Goal: Task Accomplishment & Management: Use online tool/utility

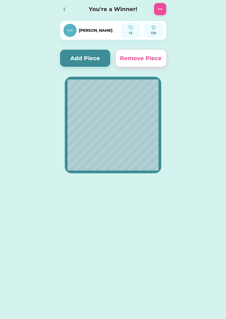
click at [89, 61] on button "Add Piece" at bounding box center [85, 58] width 51 height 17
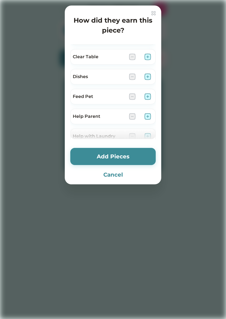
scroll to position [94, 0]
click at [150, 58] on img at bounding box center [148, 57] width 7 height 7
click at [137, 153] on button "Add Pieces" at bounding box center [113, 156] width 86 height 17
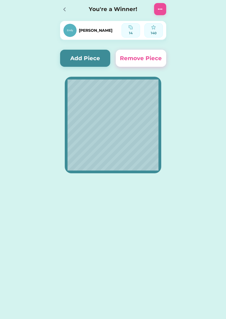
click at [222, 76] on div "[PERSON_NAME] 14 140 Add Piece Remove Piece You're a Winner! 18% 18% 18% 18%" at bounding box center [113, 96] width 226 height 193
click at [75, 8] on div "You're a Winner!" at bounding box center [113, 9] width 117 height 18
click at [60, 10] on div at bounding box center [64, 9] width 8 height 8
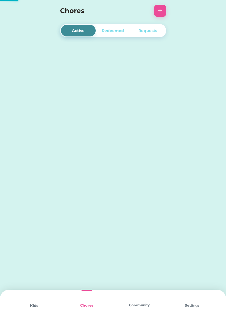
click at [65, 9] on h4 "Chores" at bounding box center [105, 11] width 91 height 10
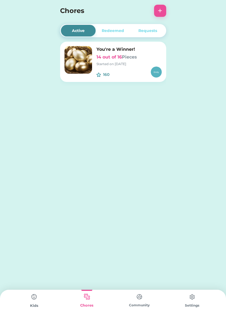
click at [33, 302] on img at bounding box center [34, 296] width 11 height 11
